Goal: Task Accomplishment & Management: Use online tool/utility

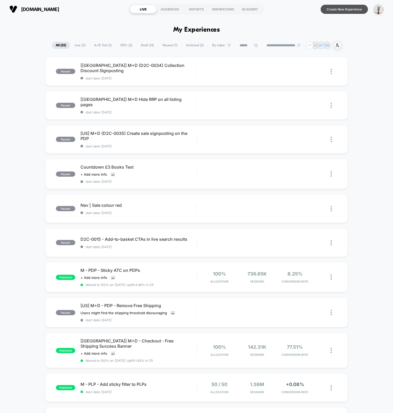
click at [344, 5] on button "Create New Experience" at bounding box center [344, 9] width 47 height 9
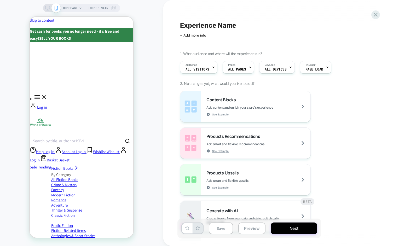
click at [161, 122] on div "HOMEPAGE Theme: MAIN" at bounding box center [81, 123] width 163 height 236
click at [70, 8] on span "HOMEPAGE" at bounding box center [70, 8] width 15 height 8
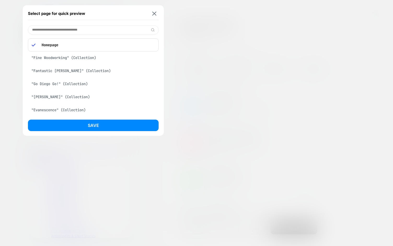
click at [78, 72] on div ""Fantastic Mr Fox" (Collection)" at bounding box center [93, 71] width 131 height 10
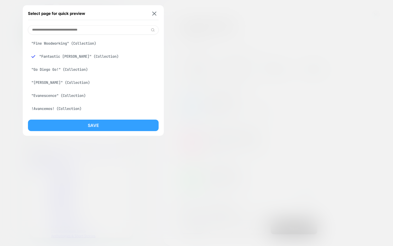
click at [76, 127] on button "Save" at bounding box center [93, 125] width 131 height 11
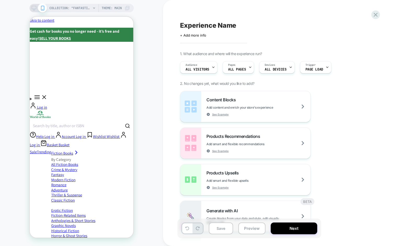
click at [150, 185] on div "COLLECTION: "Fantastic Mr Fox" (Category) COLLECTION: "Fantastic Mr Fox" (Categ…" at bounding box center [81, 123] width 163 height 236
click at [66, 8] on span "COLLECTION: "Fantastic Mr Fox" (Category)" at bounding box center [70, 8] width 42 height 8
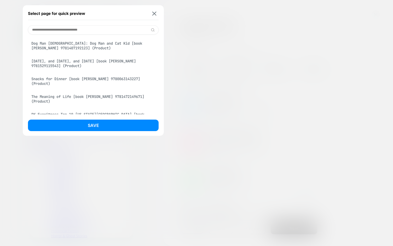
scroll to position [370, 0]
click at [68, 88] on div "Snacks for Dinner [book lukas volger 9780063143227] (Product)" at bounding box center [93, 80] width 131 height 15
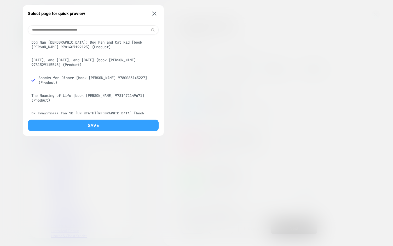
click at [96, 130] on button "Save" at bounding box center [93, 125] width 131 height 11
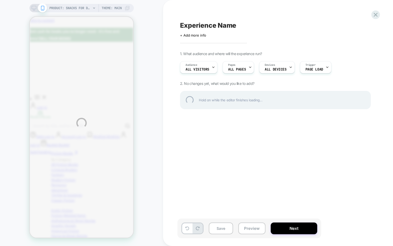
click at [150, 158] on div "PRODUCT: Snacks for Dinner [book lukas volger 9780063143227] PRODUCT: Snacks fo…" at bounding box center [196, 123] width 393 height 246
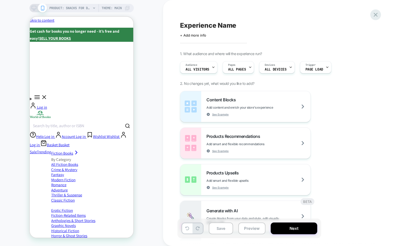
click at [376, 13] on icon at bounding box center [375, 14] width 7 height 7
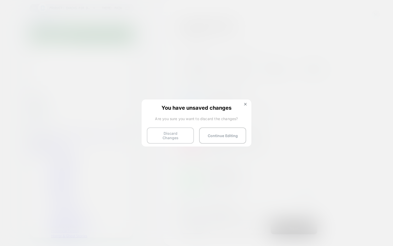
click at [164, 134] on button "Discard Changes" at bounding box center [170, 135] width 47 height 16
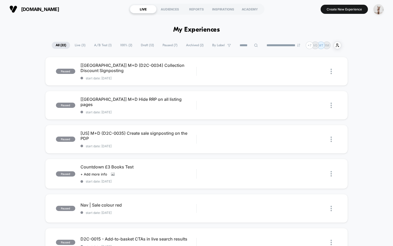
drag, startPoint x: 61, startPoint y: 45, endPoint x: 61, endPoint y: 38, distance: 7.3
click at [61, 45] on span "All ( 22 )" at bounding box center [61, 45] width 18 height 7
click at [242, 44] on input at bounding box center [249, 45] width 52 height 6
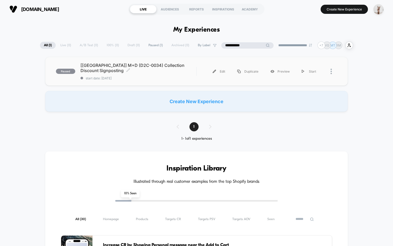
type input "**********"
click at [151, 71] on span "[UK] M+D (D2C-0034) Collection Discount Signposting Click to edit experience de…" at bounding box center [138, 68] width 116 height 10
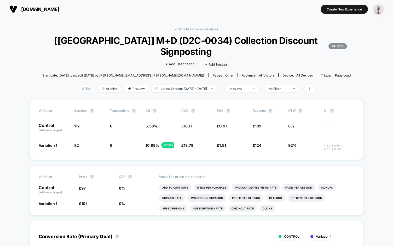
click at [79, 88] on span "Edit" at bounding box center [86, 88] width 17 height 7
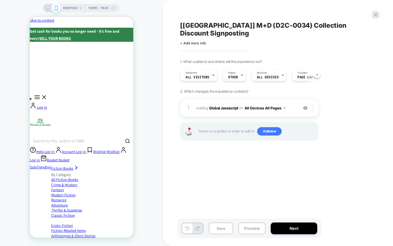
scroll to position [0, 0]
click at [231, 106] on b "Global Javascript" at bounding box center [223, 108] width 29 height 4
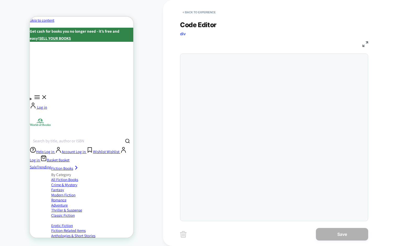
click at [227, 79] on div at bounding box center [274, 138] width 188 height 168
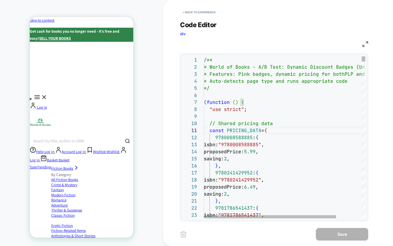
type textarea "**********"
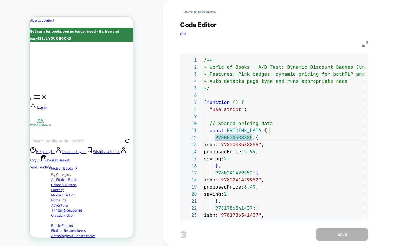
click at [207, 18] on div "**********" at bounding box center [274, 117] width 188 height 207
click at [208, 13] on button "< Back to experience" at bounding box center [199, 12] width 38 height 8
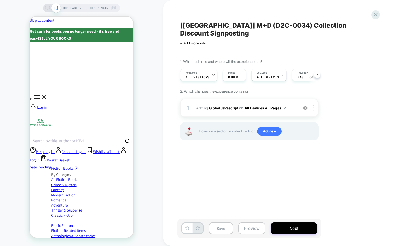
scroll to position [0, 0]
click at [202, 104] on span "Adding Global Javascript on All Devices All Pages" at bounding box center [246, 108] width 100 height 8
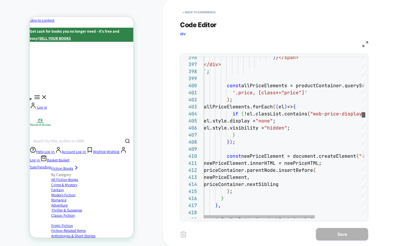
click at [365, 116] on div at bounding box center [364, 114] width 4 height 5
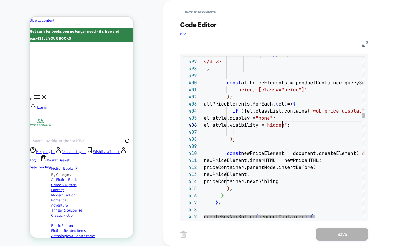
type textarea "**********"
type textarea "*"
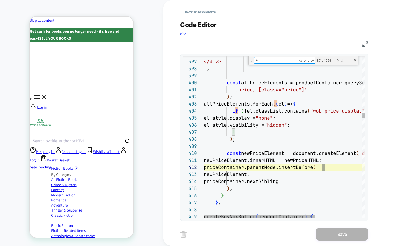
type textarea "**********"
type textarea "**"
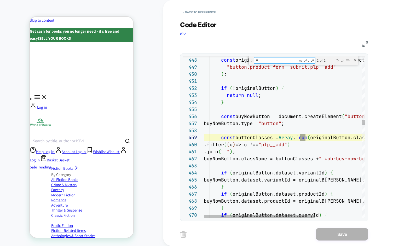
type textarea "**********"
type textarea "*"
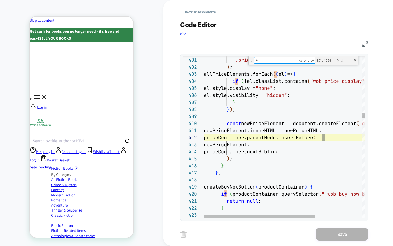
scroll to position [71, 14]
type textarea "**********"
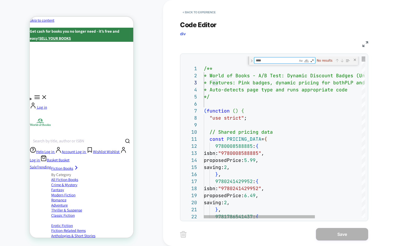
type textarea "*****"
type textarea "**"
type textarea "**********"
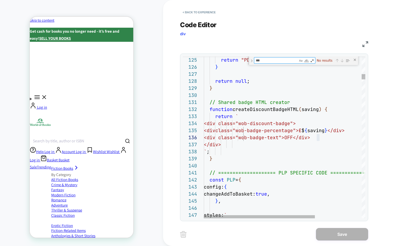
type textarea "***"
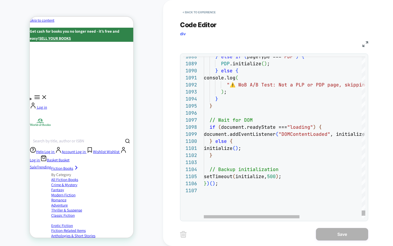
type textarea "**********"
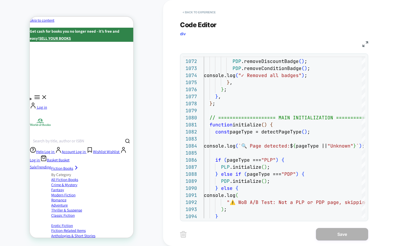
click at [194, 16] on button "< Back to experience" at bounding box center [199, 12] width 38 height 8
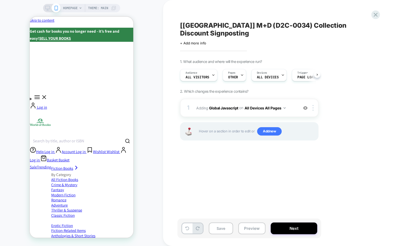
scroll to position [0, 0]
click at [231, 183] on div "[UK] M+D (D2C-0034) Collection Discount Signposting Click to edit experience de…" at bounding box center [275, 123] width 196 height 236
click at [159, 7] on div "HOMEPAGE Theme: MAIN" at bounding box center [81, 123] width 163 height 236
click at [73, 7] on span "HOMEPAGE" at bounding box center [70, 8] width 15 height 8
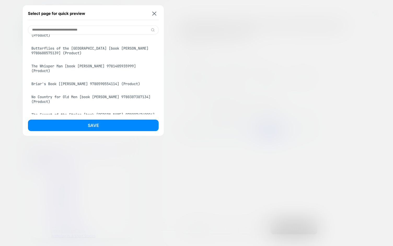
scroll to position [906, 0]
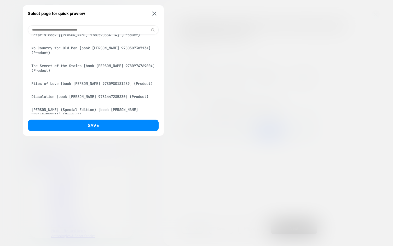
click at [70, 40] on div "Briar's Book [pierce tamora 9780590554114] (Product)" at bounding box center [93, 35] width 131 height 10
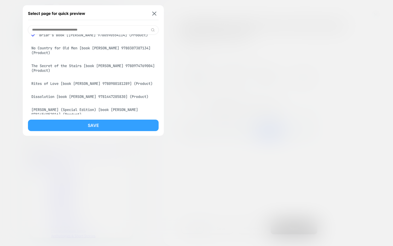
click at [124, 125] on button "Save" at bounding box center [93, 125] width 131 height 11
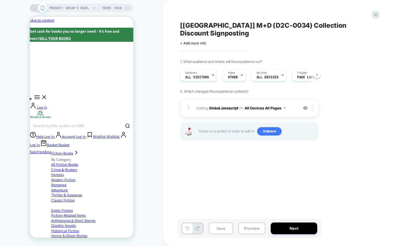
scroll to position [0, 1]
click at [306, 106] on img at bounding box center [305, 108] width 4 height 4
click at [206, 143] on div "1 Adding Global Javascript on All Devices All Pages Target Mobile Delete Hover …" at bounding box center [249, 126] width 138 height 55
click at [230, 163] on div "[UK] M+D (D2C-0034) Collection Discount Signposting Click to edit experience de…" at bounding box center [275, 123] width 196 height 236
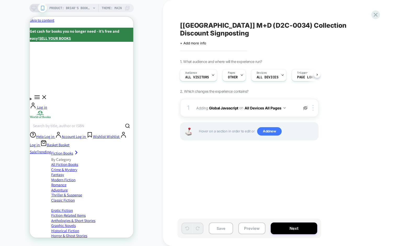
click at [266, 165] on div "[UK] M+D (D2C-0034) Collection Discount Signposting Click to edit experience de…" at bounding box center [275, 123] width 196 height 236
click at [247, 228] on button "Preview" at bounding box center [251, 229] width 27 height 12
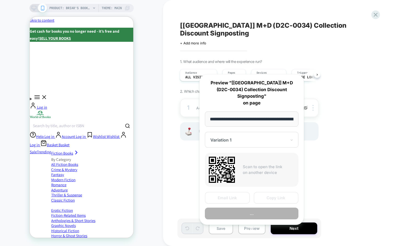
scroll to position [0, 146]
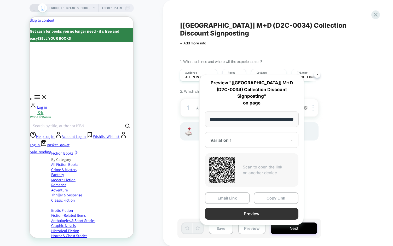
click at [249, 208] on button "Preview" at bounding box center [252, 214] width 94 height 12
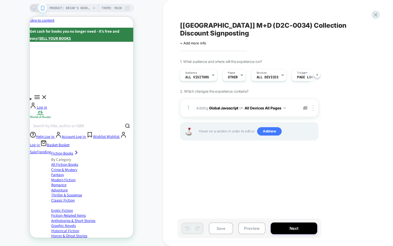
click at [176, 136] on div "[UK] M+D (D2C-0034) Collection Discount Signposting Click to edit experience de…" at bounding box center [278, 123] width 230 height 246
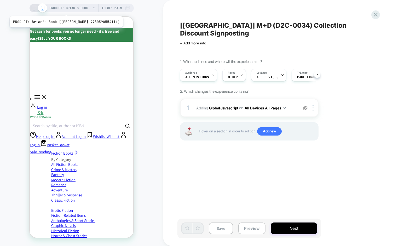
click at [65, 10] on span "PRODUCT: Briar's Book [pierce tamora 9780590554114]" at bounding box center [70, 8] width 42 height 8
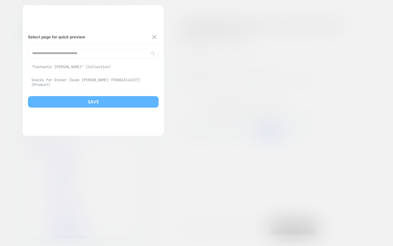
click at [286, 152] on div at bounding box center [196, 123] width 393 height 246
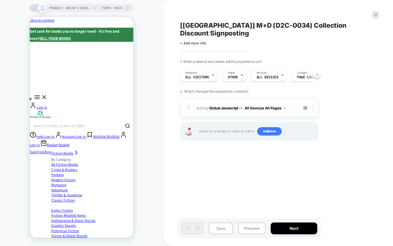
click at [216, 99] on div "1 Adding Global Javascript on All Devices All Pages Target Mobile Delete" at bounding box center [249, 108] width 138 height 18
click at [217, 104] on div "1 Adding Global Javascript on All Devices All Pages Target Mobile Delete" at bounding box center [249, 108] width 138 height 18
click at [243, 172] on div "[UK] M+D (D2C-0034) Collection Discount Signposting Click to edit experience de…" at bounding box center [275, 123] width 196 height 236
click at [156, 143] on div "PRODUCT: Briar's Book [pierce tamora 9780590554114] PRODUCT: Briar's Book [pier…" at bounding box center [81, 123] width 163 height 236
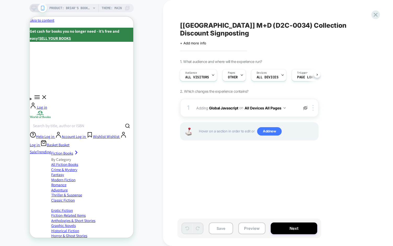
click at [156, 141] on div "PRODUCT: Briar's Book [pierce tamora 9780590554114] PRODUCT: Briar's Book [pier…" at bounding box center [81, 123] width 163 height 236
click at [384, 134] on div "[UK] M+D (D2C-0034) Collection Discount Signposting Click to edit experience de…" at bounding box center [278, 123] width 230 height 246
click at [306, 106] on img at bounding box center [305, 108] width 4 height 4
click at [251, 228] on button "Preview" at bounding box center [251, 229] width 27 height 12
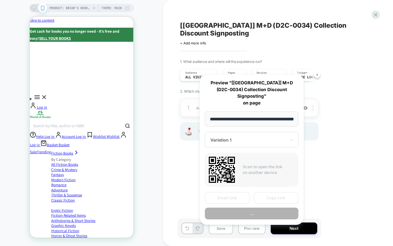
scroll to position [0, 0]
click at [252, 208] on button "..." at bounding box center [252, 214] width 94 height 12
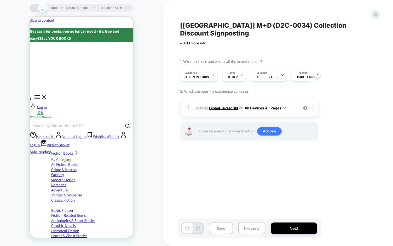
click at [229, 106] on b "Global Javascript" at bounding box center [223, 108] width 29 height 4
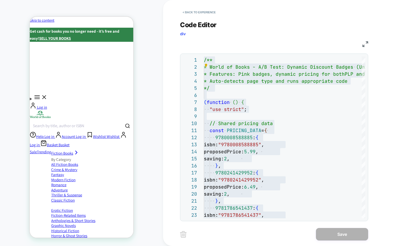
click at [147, 39] on div "PRODUCT: Briar's Book [pierce tamora 9780590554114] PRODUCT: Briar's Book [pier…" at bounding box center [81, 123] width 163 height 236
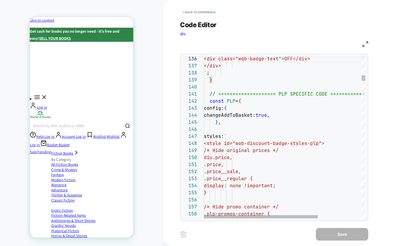
type textarea "**********"
type textarea "*****"
type textarea "**********"
type textarea "*"
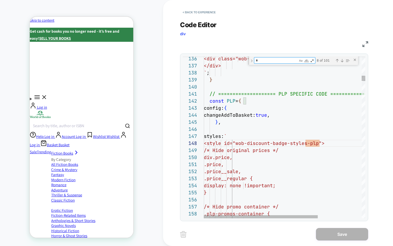
type textarea "**********"
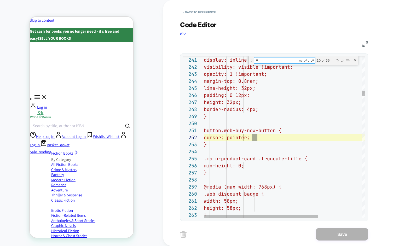
type textarea "***"
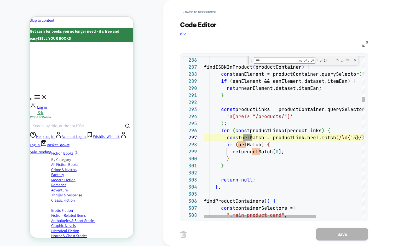
type textarea "**********"
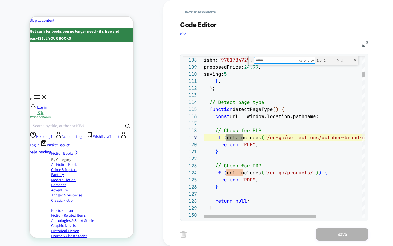
scroll to position [71, 39]
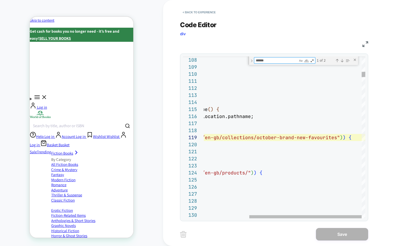
type textarea "******"
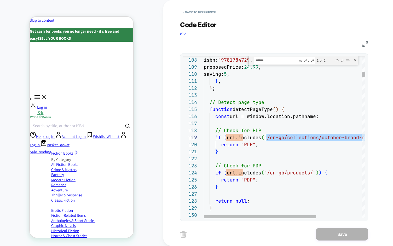
scroll to position [56, 62]
drag, startPoint x: 333, startPoint y: 138, endPoint x: 266, endPoint y: 135, distance: 67.5
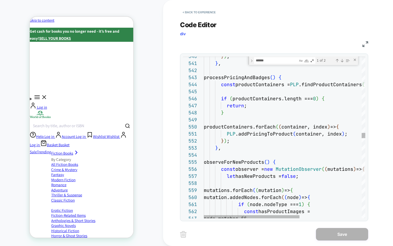
type textarea "**********"
click at [257, 160] on div "} ) ; } , processPricingAndBadges ( ) { const productContainers = PLP .findProd…" at bounding box center [337, 228] width 266 height 7972
click at [258, 160] on div "} ) ; } , processPricingAndBadges ( ) { const productContainers = PLP .findProd…" at bounding box center [337, 228] width 266 height 7972
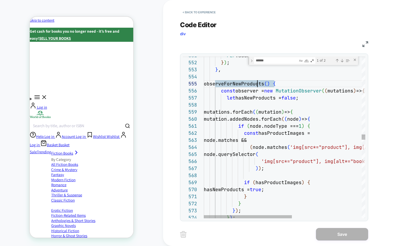
click at [297, 92] on div "observeForNewProducts ( ) { const observer = new MutationObserver ( ( mutations…" at bounding box center [348, 150] width 289 height 7972
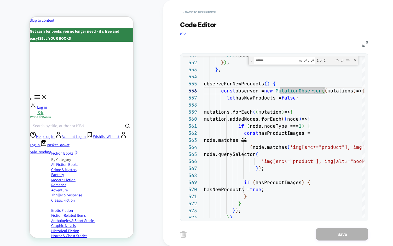
click at [200, 15] on button "< Back to experience" at bounding box center [199, 12] width 38 height 8
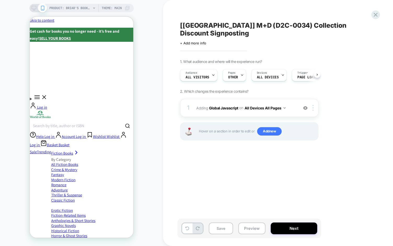
scroll to position [0, 0]
click at [195, 103] on div "1 Adding Global Javascript on All Devices All Pages Add Before Add After Target…" at bounding box center [249, 108] width 138 height 18
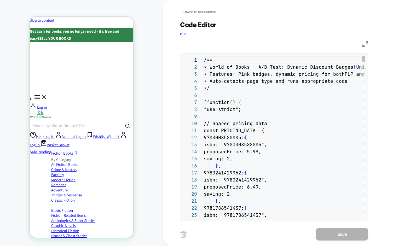
scroll to position [71, 0]
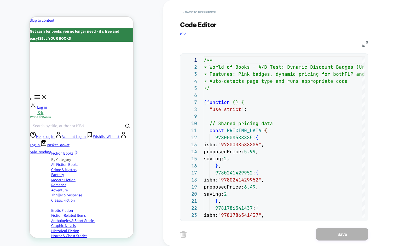
click at [196, 11] on button "< Back to experience" at bounding box center [199, 12] width 38 height 8
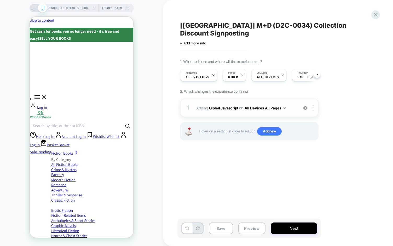
click at [219, 108] on div "1 Adding Global Javascript on All Devices All Pages Add Before Add After Target…" at bounding box center [249, 108] width 138 height 18
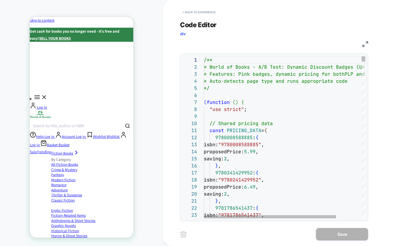
click at [192, 10] on button "< Back to experience" at bounding box center [199, 12] width 38 height 8
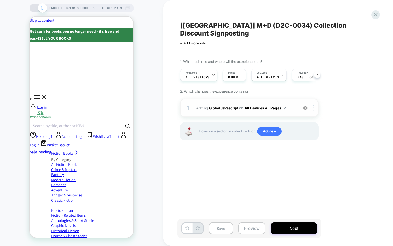
click at [206, 99] on div "1 Adding Global Javascript on All Devices All Pages Add Before Add After Target…" at bounding box center [249, 108] width 138 height 18
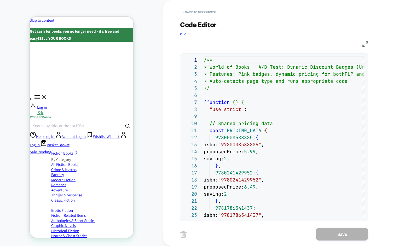
click at [204, 14] on button "< Back to experience" at bounding box center [199, 12] width 38 height 8
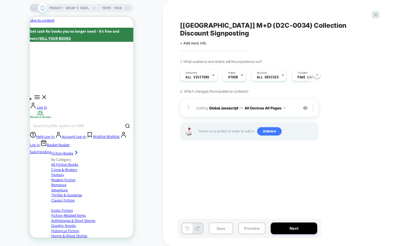
scroll to position [0, 0]
click at [192, 102] on div "1 Adding Global Javascript on All Devices All Pages Add Before Add After Target…" at bounding box center [249, 108] width 138 height 18
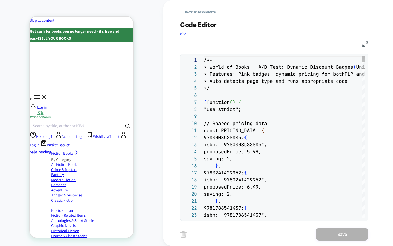
scroll to position [71, 0]
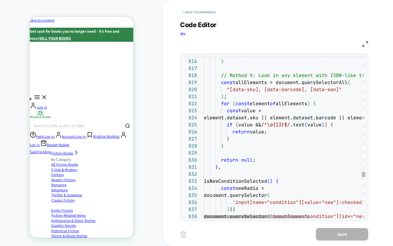
type textarea "**********"
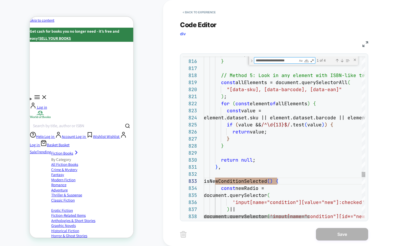
type textarea "*"
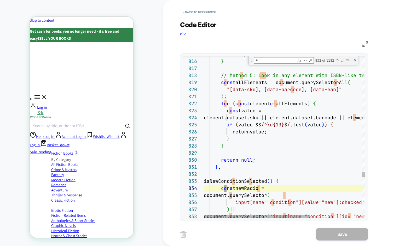
type textarea "**"
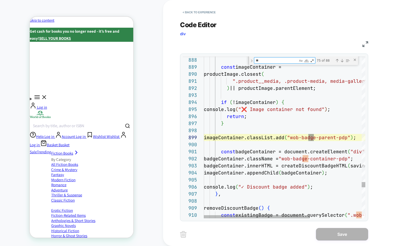
type textarea "**********"
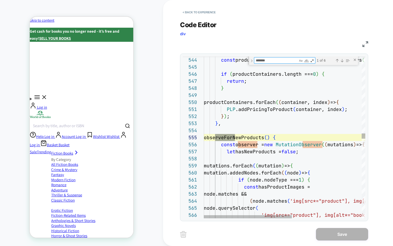
scroll to position [71, 31]
type textarea "*******"
click at [291, 122] on div "const productContainers = PLP .findProductContainers ( ) ; if ( productContaine…" at bounding box center [348, 204] width 289 height 7972
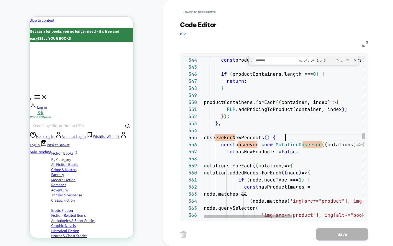
click at [291, 139] on div "const productContainers = PLP .findProductContainers ( ) ; if ( productContaine…" at bounding box center [348, 204] width 289 height 7972
click at [225, 143] on div "const productContainers = PLP .findProductContainers ( ) ; if ( productContaine…" at bounding box center [348, 204] width 289 height 7972
click at [254, 135] on div "const productContainers = PLP .findProductContainers ( ) ; if ( productContaine…" at bounding box center [348, 204] width 289 height 7972
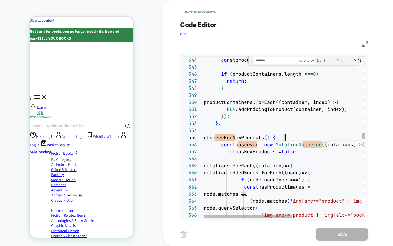
scroll to position [28, 82]
click at [313, 134] on div "const productContainers = PLP .findProductContainers ( ) ; if ( productContaine…" at bounding box center [348, 204] width 289 height 7972
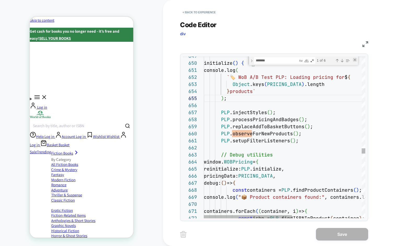
click at [354, 60] on div "Close (Escape)" at bounding box center [355, 60] width 4 height 4
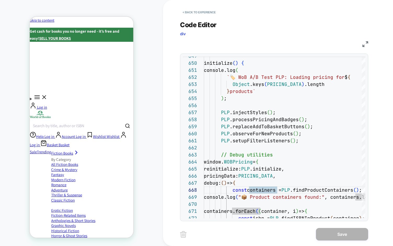
click at [161, 84] on div "PRODUCT: Briar's Book [pierce tamora 9780590554114] PRODUCT: Briar's Book [pier…" at bounding box center [81, 123] width 163 height 236
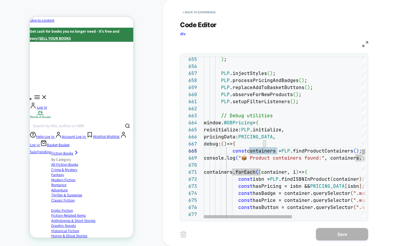
type textarea "**********"
drag, startPoint x: 251, startPoint y: 172, endPoint x: 270, endPoint y: 171, distance: 19.7
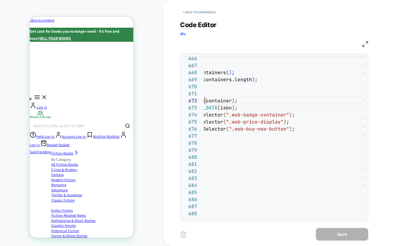
click at [154, 131] on div "PRODUCT: Briar's Book [pierce tamora 9780590554114] PRODUCT: Briar's Book [pier…" at bounding box center [81, 123] width 163 height 236
click at [192, 15] on button "< Back to experience" at bounding box center [199, 12] width 38 height 8
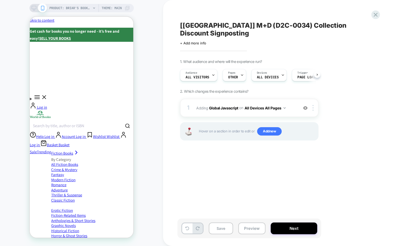
scroll to position [0, 0]
click at [246, 183] on div "[UK] M+D (D2C-0034) Collection Discount Signposting Click to edit experience de…" at bounding box center [275, 123] width 196 height 236
click at [70, 8] on span "PRODUCT: Briar's Book [pierce tamora 9780590554114]" at bounding box center [70, 8] width 42 height 8
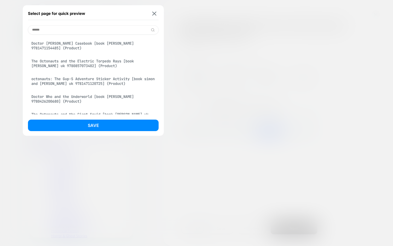
type input "*******"
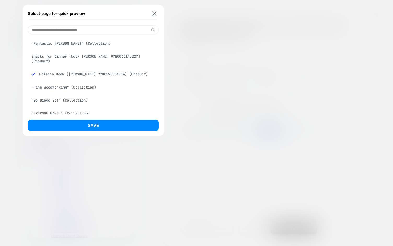
click at [51, 32] on input at bounding box center [93, 29] width 131 height 9
paste input "**********"
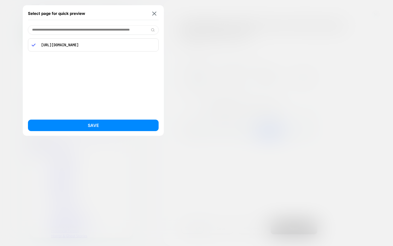
type input "**********"
click at [85, 121] on button "Save" at bounding box center [93, 125] width 131 height 11
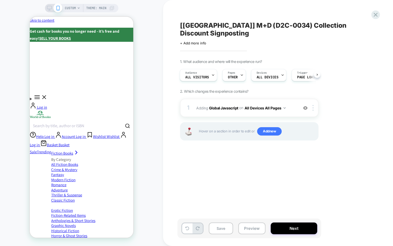
scroll to position [0, 1]
click at [225, 183] on div "[UK] M+D (D2C-0034) Collection Discount Signposting Click to edit experience de…" at bounding box center [275, 123] width 196 height 236
click at [185, 200] on div "[UK] M+D (D2C-0034) Collection Discount Signposting Click to edit experience de…" at bounding box center [275, 123] width 196 height 236
click at [151, 171] on div "CUSTOM Theme: MAIN" at bounding box center [81, 123] width 163 height 236
click at [159, 162] on div "CUSTOM Theme: MAIN" at bounding box center [81, 123] width 163 height 236
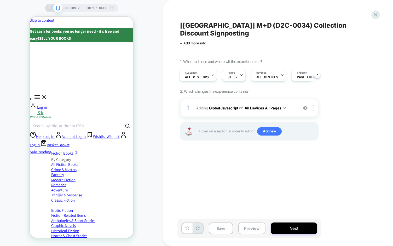
click at [72, 10] on span "CUSTOM" at bounding box center [70, 8] width 11 height 8
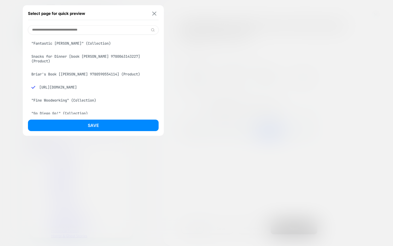
click at [155, 13] on img at bounding box center [154, 13] width 4 height 4
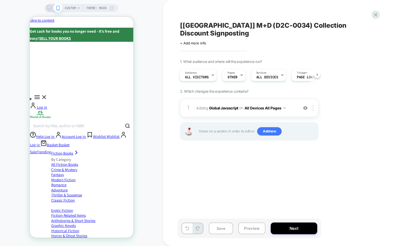
drag, startPoint x: 152, startPoint y: 9, endPoint x: 158, endPoint y: 10, distance: 7.0
click at [152, 9] on div "CUSTOM Theme: MAIN" at bounding box center [81, 123] width 163 height 236
click at [151, 195] on div "CUSTOM Theme: MAIN" at bounding box center [81, 123] width 163 height 236
click at [206, 157] on div "[UK] M+D (D2C-0034) Collection Discount Signposting Click to edit experience de…" at bounding box center [275, 123] width 196 height 236
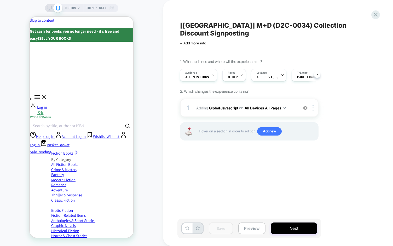
click at [185, 179] on div "[UK] M+D (D2C-0034) Collection Discount Signposting Click to edit experience de…" at bounding box center [275, 123] width 196 height 236
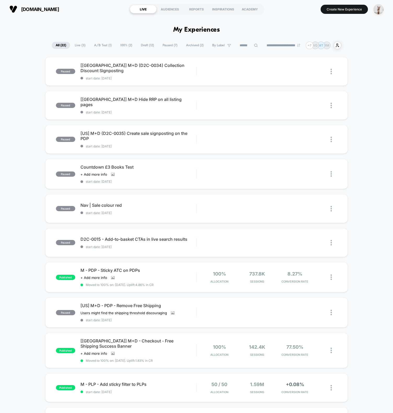
click at [38, 129] on div "paused [[GEOGRAPHIC_DATA]] M+D (D2C-0034) Collection Discount Signposting start…" at bounding box center [196, 278] width 393 height 443
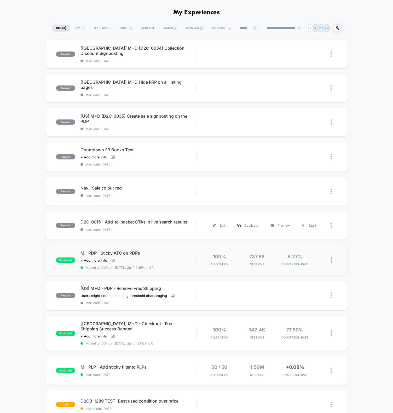
scroll to position [12, 0]
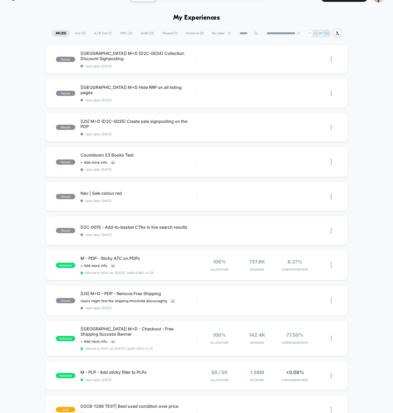
click at [28, 97] on div "paused [[GEOGRAPHIC_DATA]] M+D (D2C-0034) Collection Discount Signposting start…" at bounding box center [196, 266] width 393 height 443
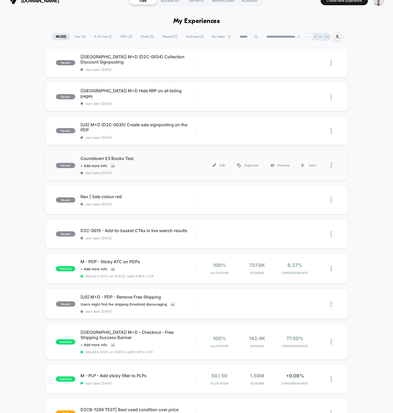
scroll to position [0, 0]
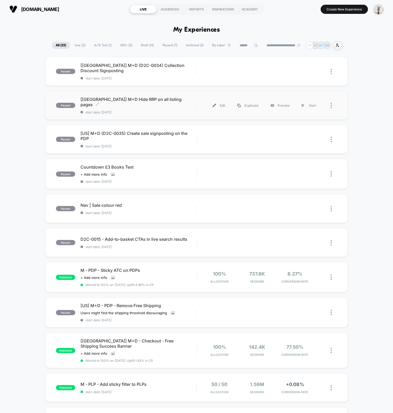
click at [156, 110] on span "start date: [DATE]" at bounding box center [138, 112] width 116 height 4
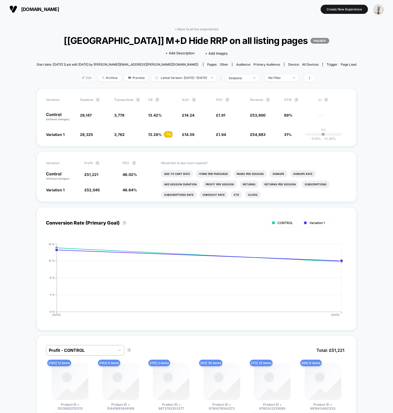
click at [85, 78] on span "Edit" at bounding box center [86, 77] width 17 height 7
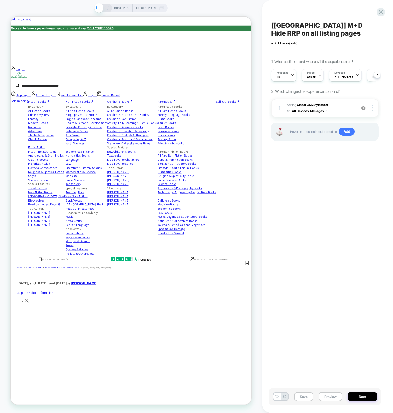
scroll to position [0, 0]
drag, startPoint x: 349, startPoint y: 251, endPoint x: 345, endPoint y: 241, distance: 10.2
click at [349, 251] on div "[[GEOGRAPHIC_DATA]] M+D Hide RRP on all listing pages Click to edit experience …" at bounding box center [325, 206] width 113 height 402
click at [288, 112] on span "on" at bounding box center [288, 111] width 3 height 6
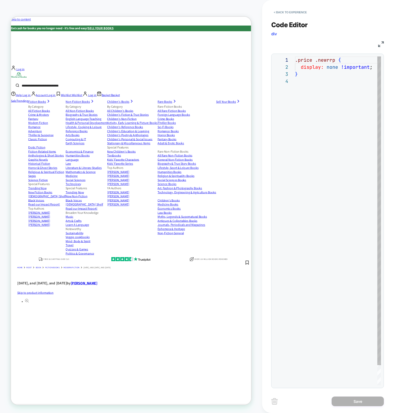
scroll to position [21, 0]
click at [291, 11] on button "< Back to experience" at bounding box center [290, 12] width 38 height 8
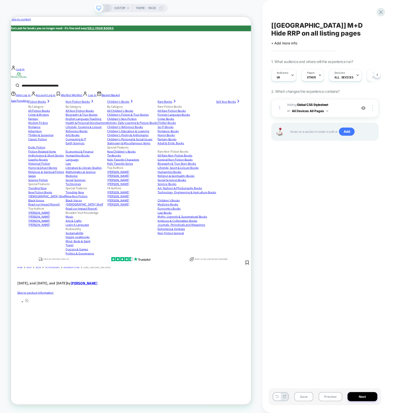
scroll to position [0, 0]
click at [386, 15] on div "[[GEOGRAPHIC_DATA]] M+D Hide RRP on all listing pages Click to edit experience …" at bounding box center [327, 206] width 131 height 413
click at [382, 13] on icon at bounding box center [380, 12] width 7 height 7
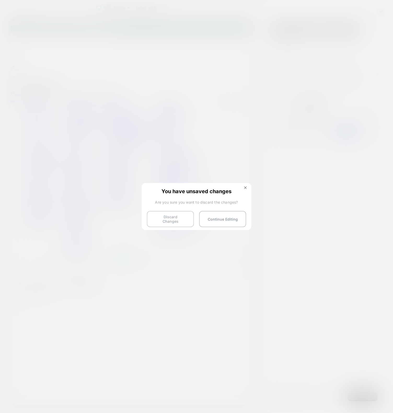
click at [164, 222] on button "Discard Changes" at bounding box center [170, 219] width 47 height 16
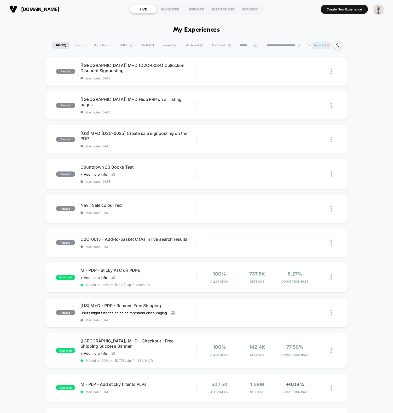
click at [282, 71] on div "Preview" at bounding box center [279, 72] width 31 height 12
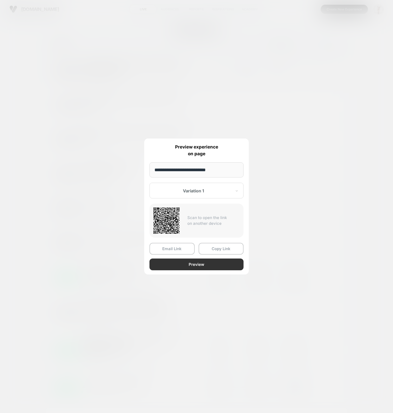
click at [200, 263] on button "Preview" at bounding box center [196, 264] width 94 height 12
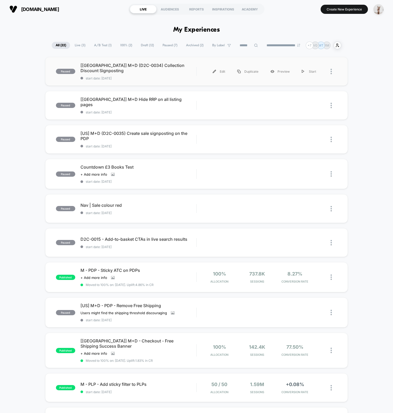
click at [29, 42] on div "**********" at bounding box center [196, 46] width 393 height 8
click at [220, 138] on div "Edit" at bounding box center [219, 140] width 25 height 12
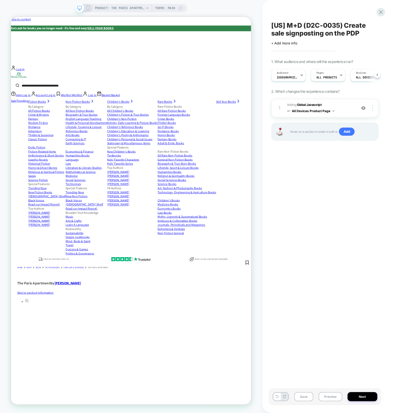
scroll to position [0, 0]
click at [280, 105] on div "1" at bounding box center [279, 107] width 5 height 9
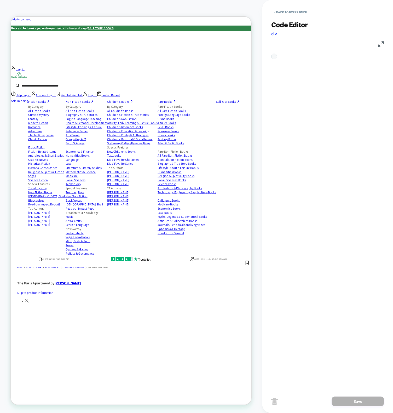
scroll to position [63, 0]
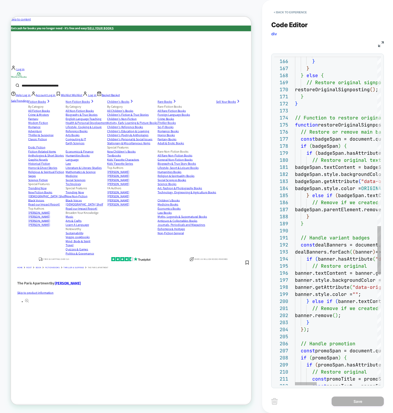
type textarea "**********"
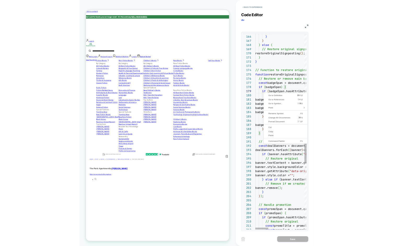
scroll to position [56, 14]
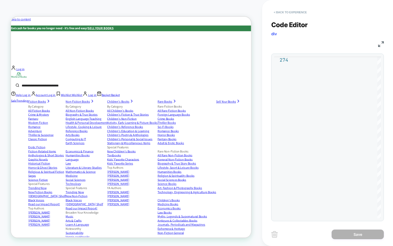
click at [288, 14] on button "< Back to experience" at bounding box center [290, 12] width 38 height 8
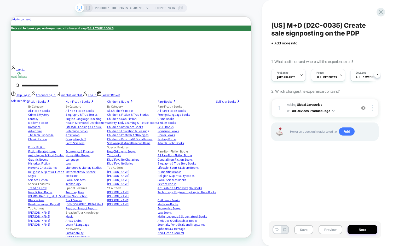
scroll to position [0, 0]
click at [379, 11] on icon at bounding box center [380, 12] width 7 height 7
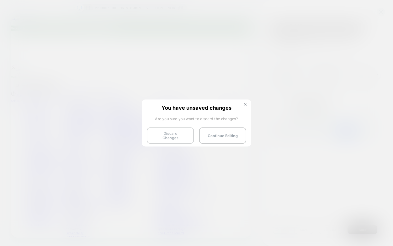
click at [160, 135] on button "Discard Changes" at bounding box center [170, 135] width 47 height 16
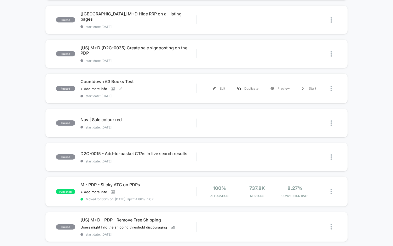
scroll to position [87, 0]
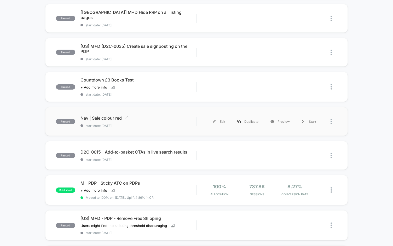
click at [153, 125] on span "start date: [DATE]" at bounding box center [138, 126] width 116 height 4
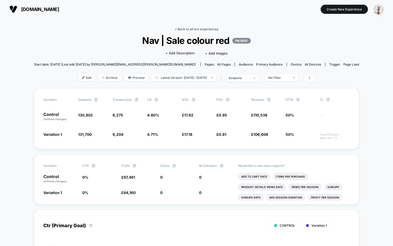
click at [190, 29] on link "< Back to all live experiences" at bounding box center [196, 29] width 43 height 4
